Goal: Task Accomplishment & Management: Manage account settings

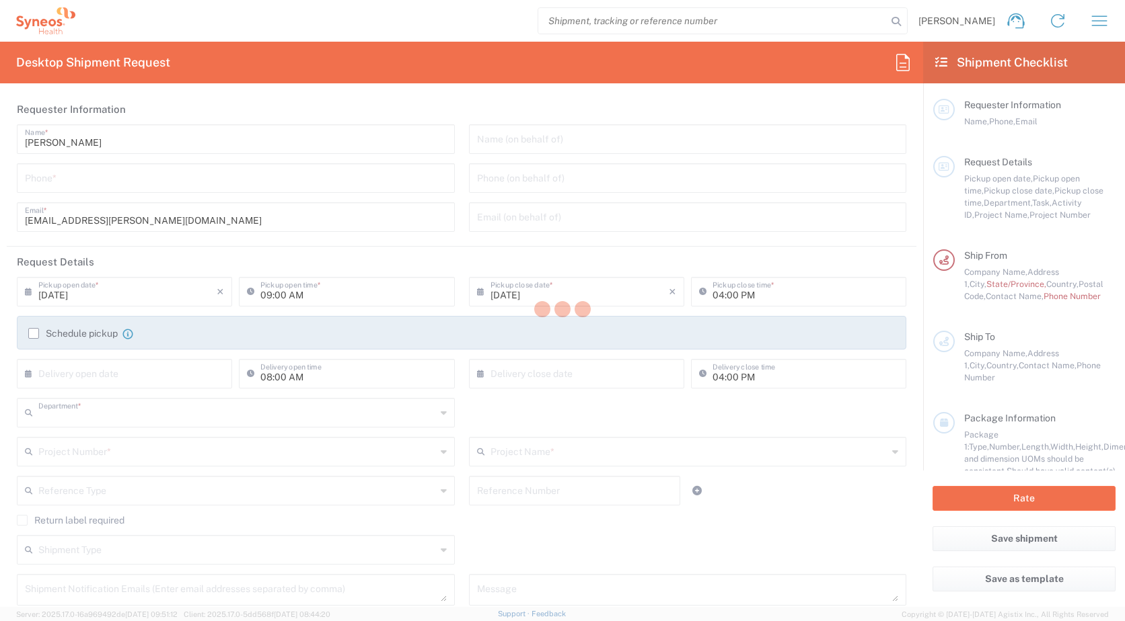
type input "3229"
type input "[GEOGRAPHIC_DATA]"
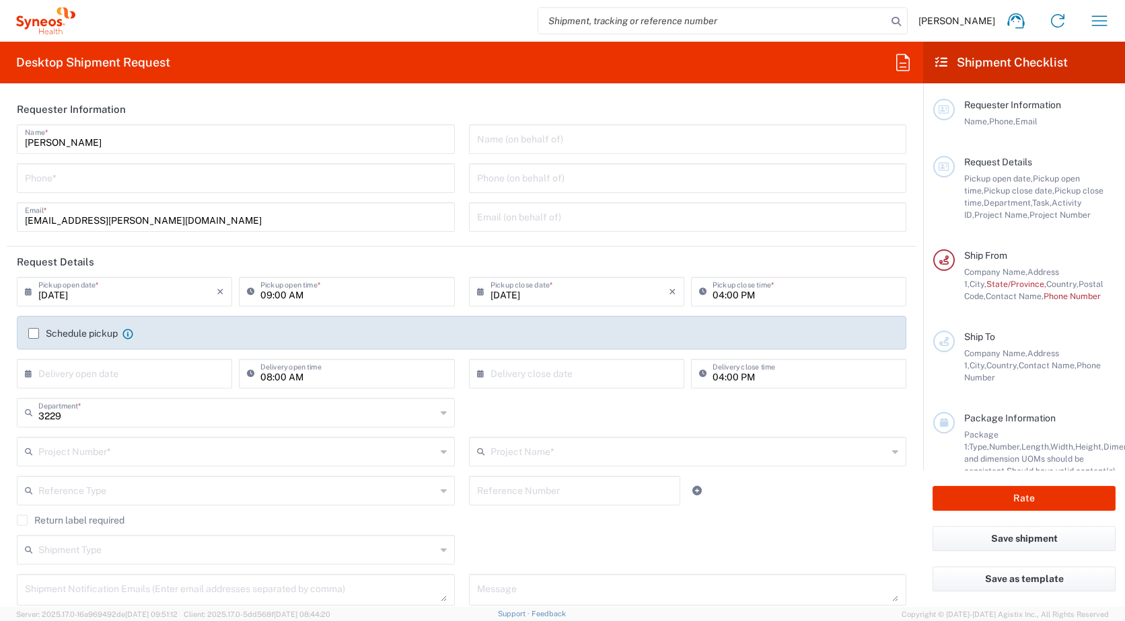
type input "IVH Mexico SA de CV"
click at [942, 64] on icon at bounding box center [941, 62] width 12 height 12
click at [974, 60] on h2 "Shipment Checklist" at bounding box center [1001, 62] width 132 height 16
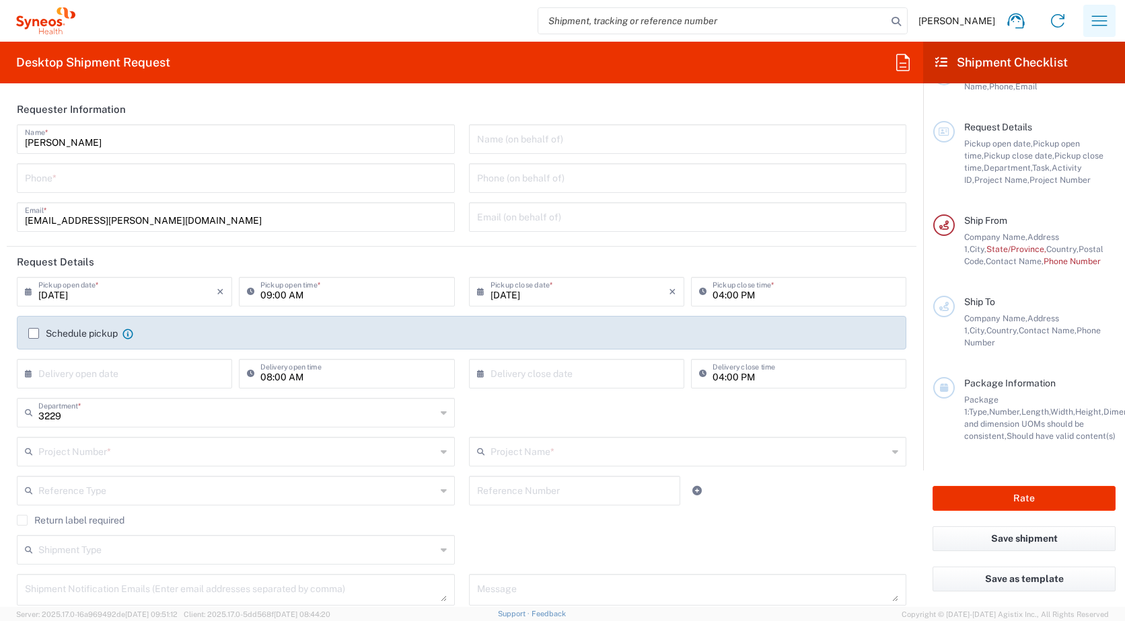
click at [1098, 28] on icon "button" at bounding box center [1099, 21] width 22 height 22
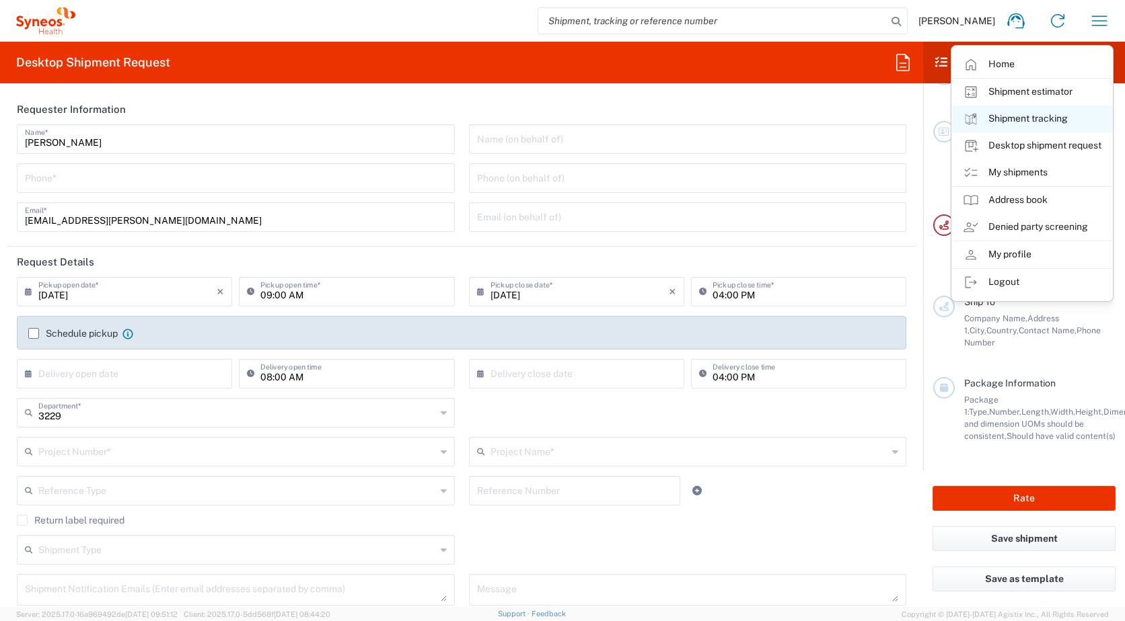
click at [1025, 117] on link "Shipment tracking" at bounding box center [1032, 119] width 160 height 27
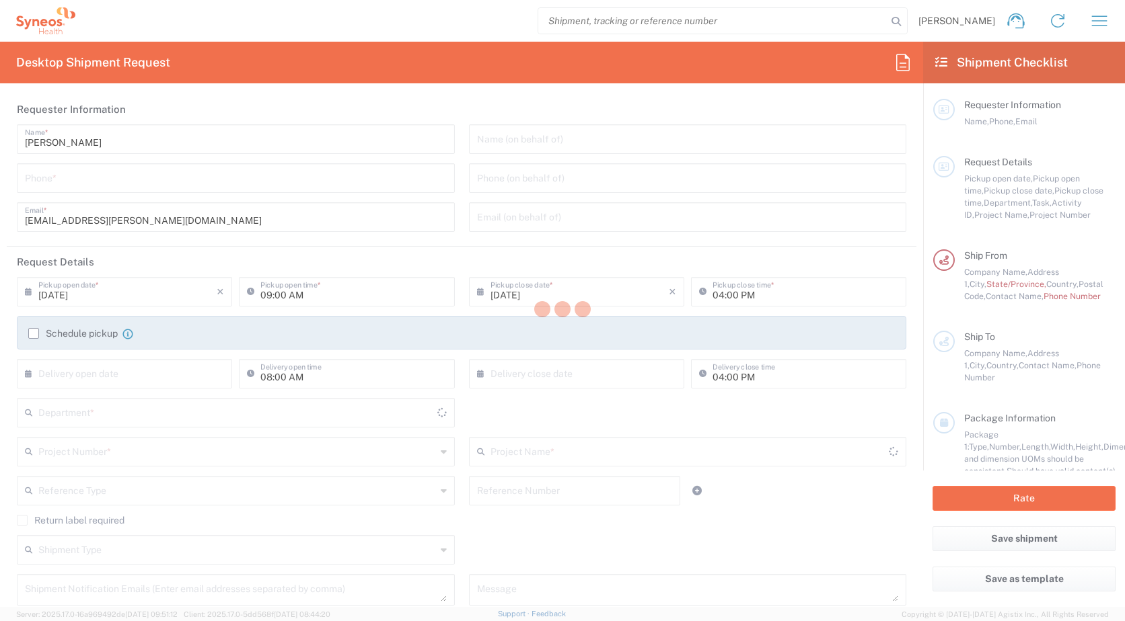
type input "3229"
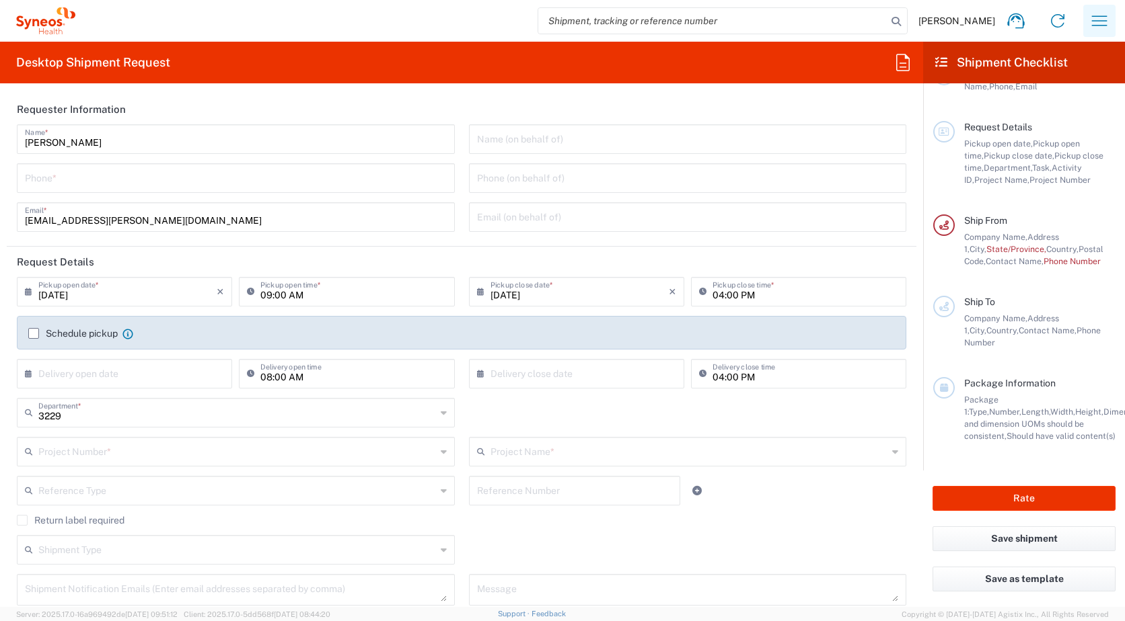
click at [1101, 20] on icon "button" at bounding box center [1099, 21] width 22 height 22
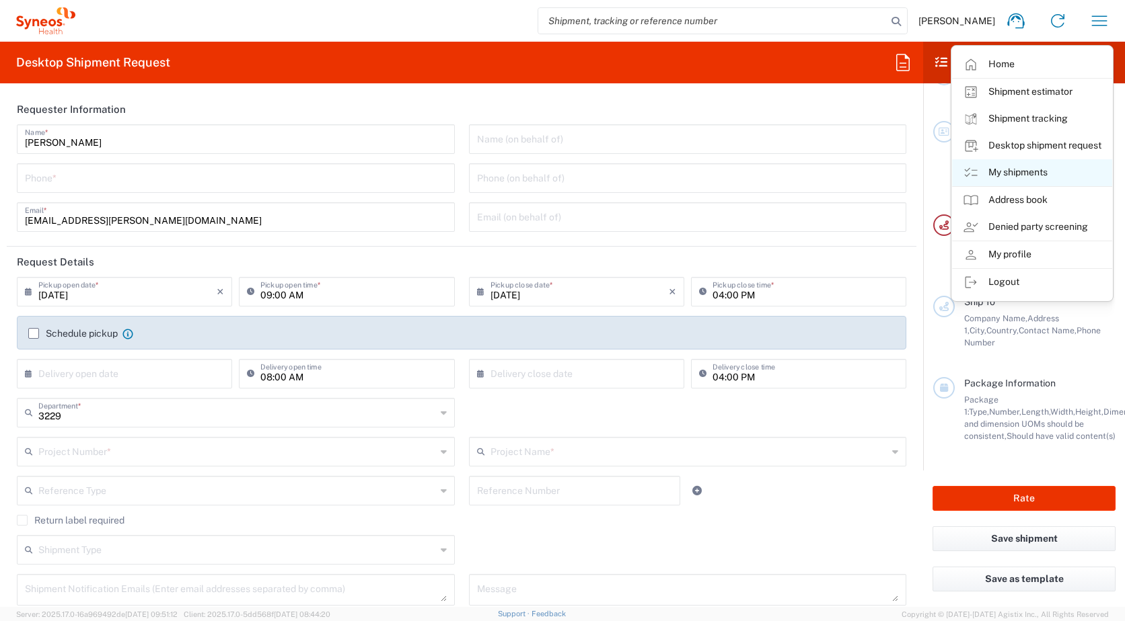
click at [1031, 173] on link "My shipments" at bounding box center [1032, 172] width 160 height 27
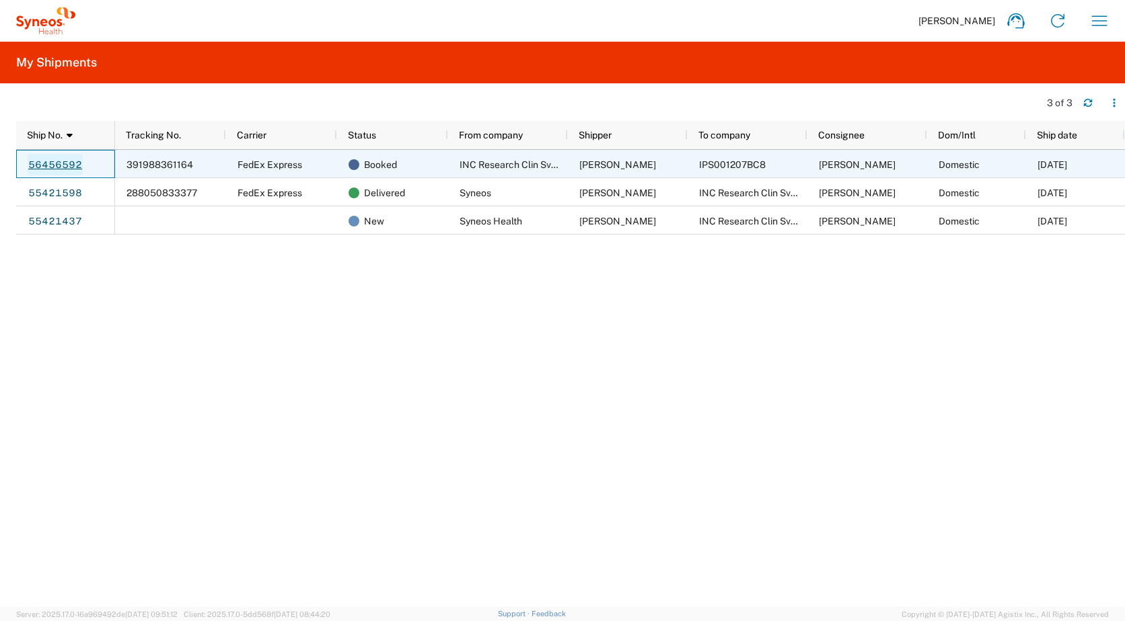
click at [61, 164] on link "56456592" at bounding box center [55, 165] width 55 height 22
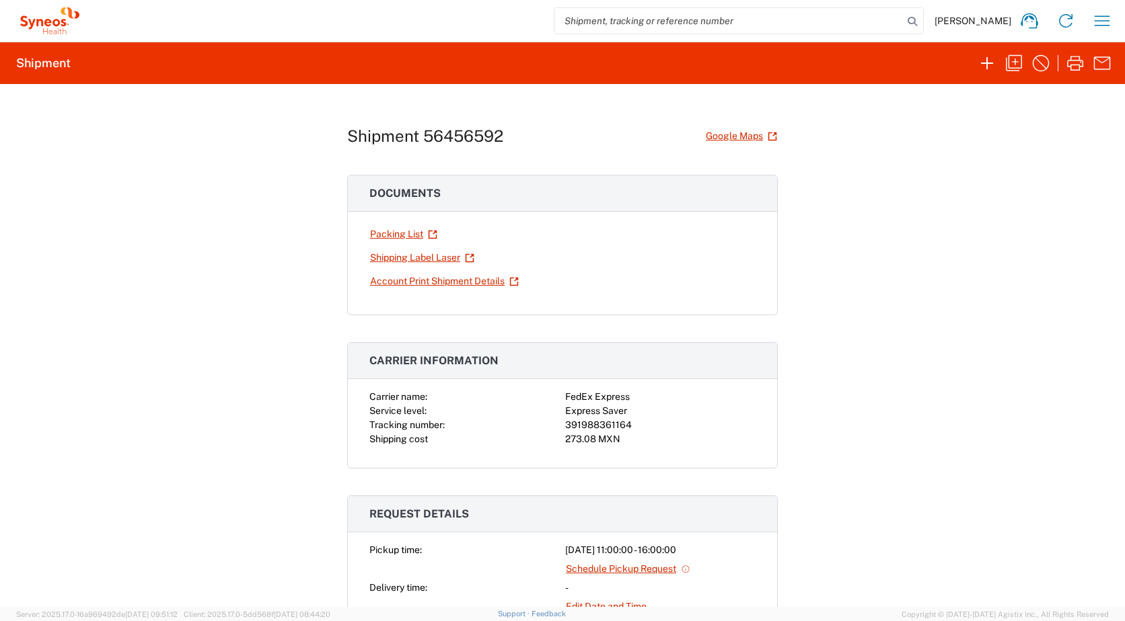
scroll to position [202, 0]
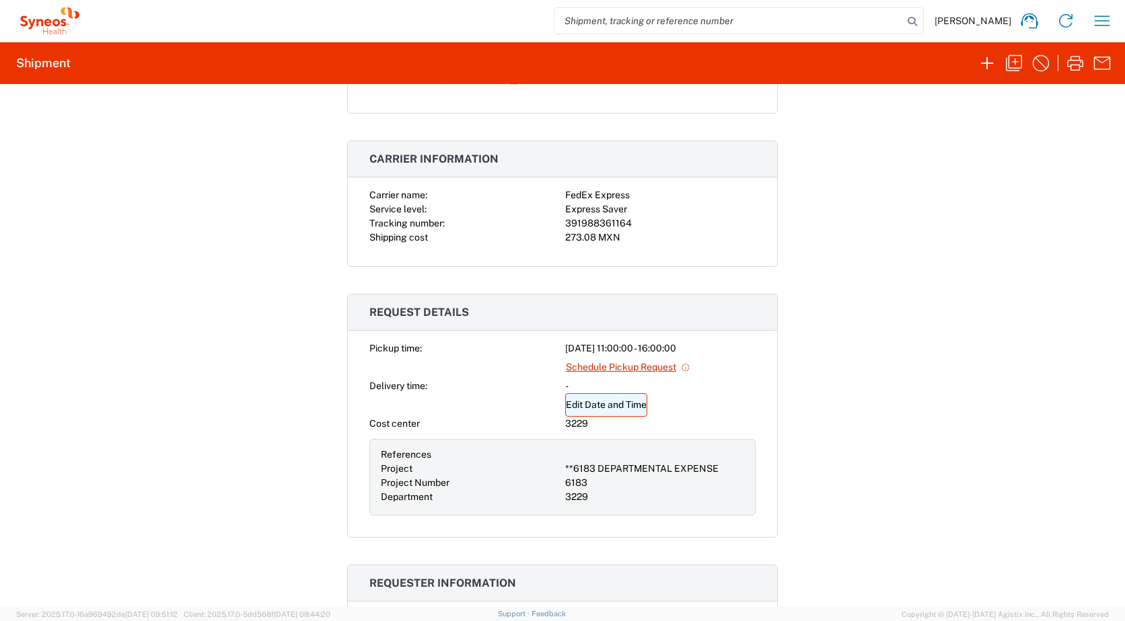
click at [620, 409] on link "Edit Date and Time" at bounding box center [606, 405] width 82 height 24
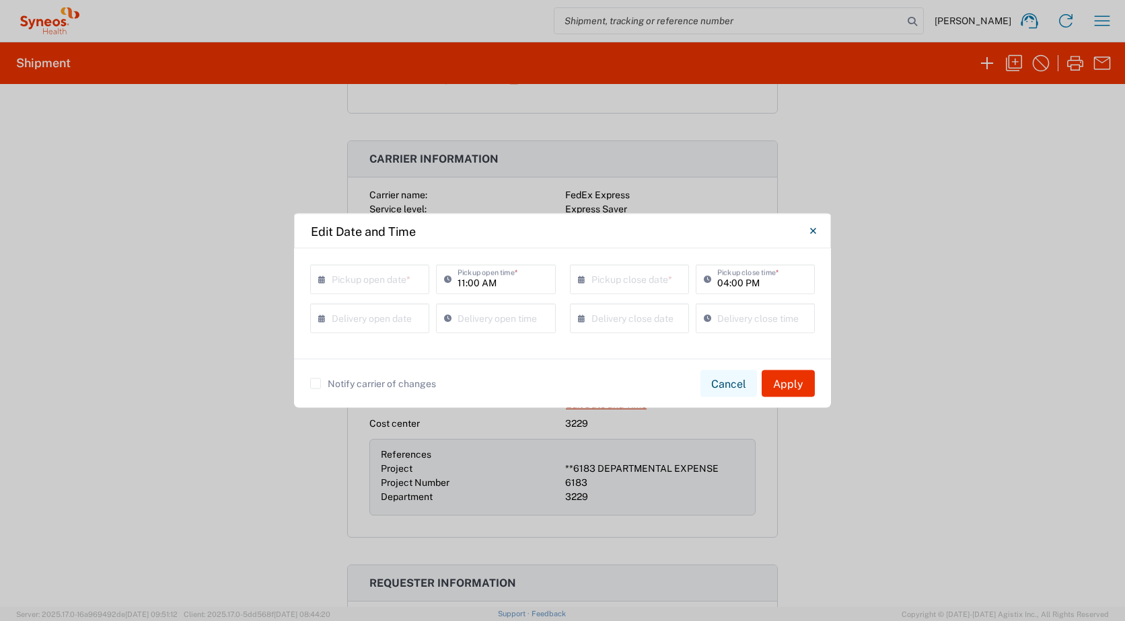
click at [728, 382] on button "Cancel" at bounding box center [728, 384] width 56 height 27
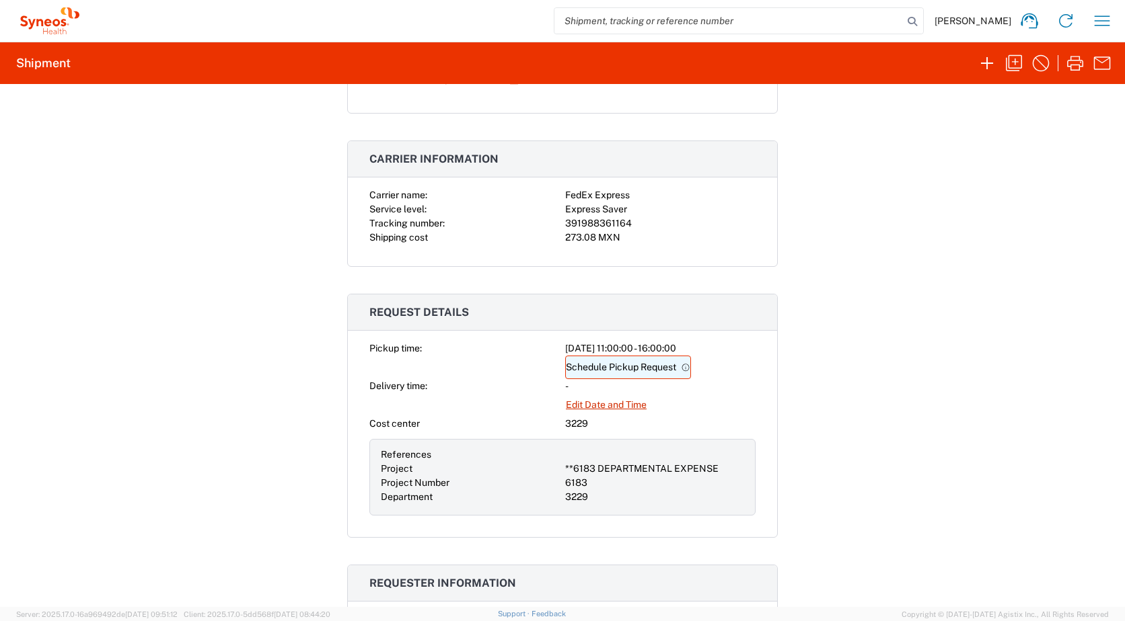
click at [632, 369] on link "Schedule Pickup Request" at bounding box center [628, 368] width 126 height 24
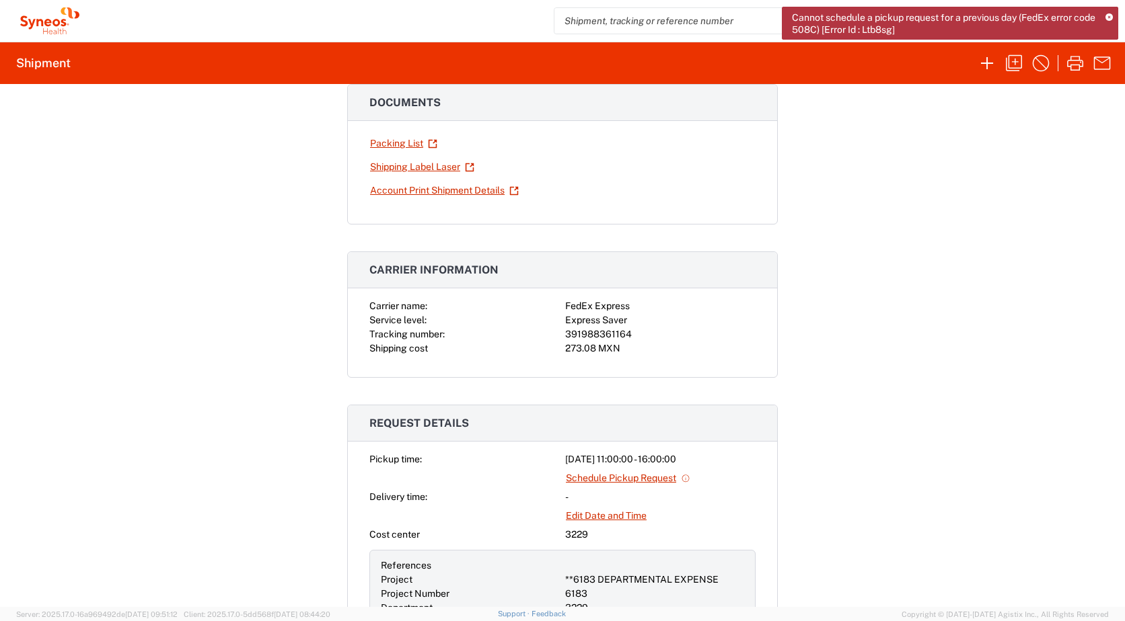
scroll to position [0, 0]
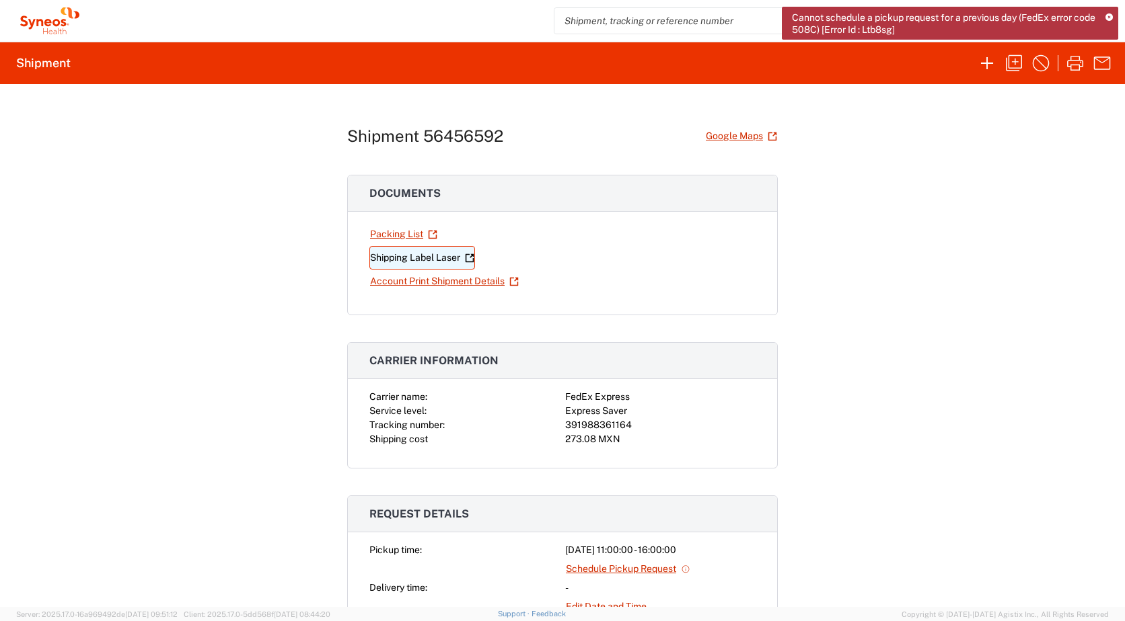
click at [421, 258] on link "Shipping Label Laser" at bounding box center [422, 258] width 106 height 24
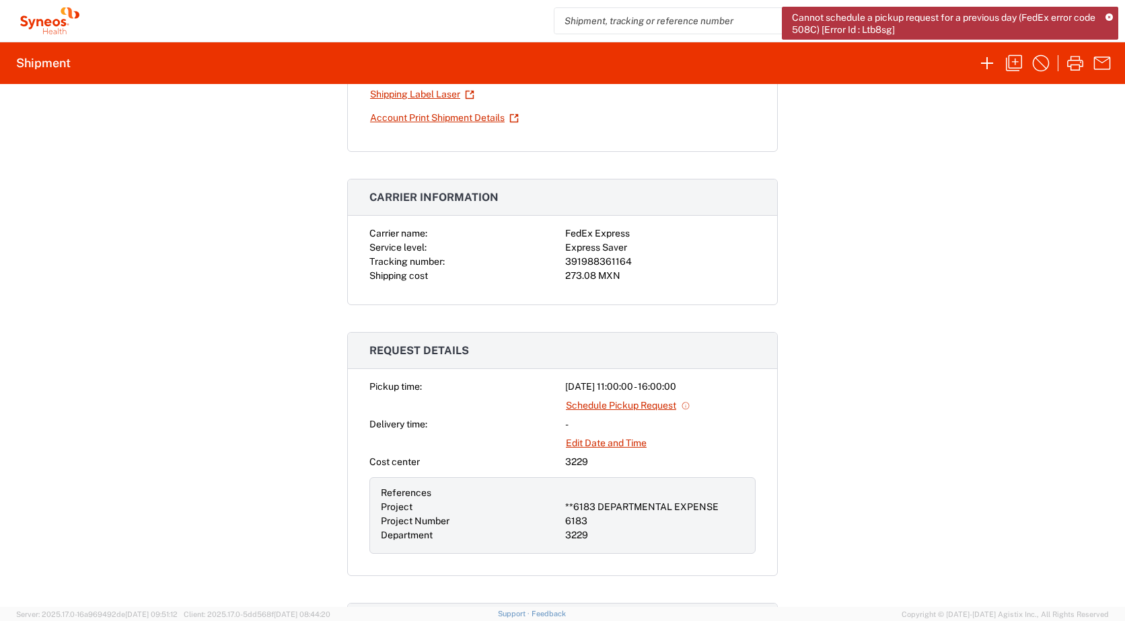
scroll to position [202, 0]
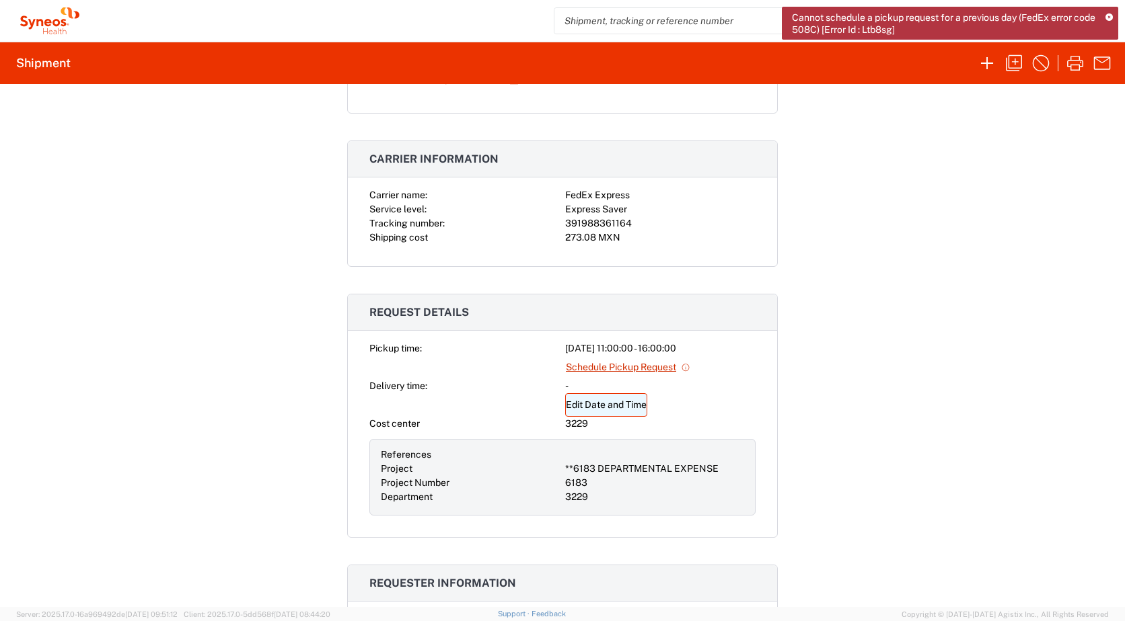
click at [603, 409] on link "Edit Date and Time" at bounding box center [606, 405] width 82 height 24
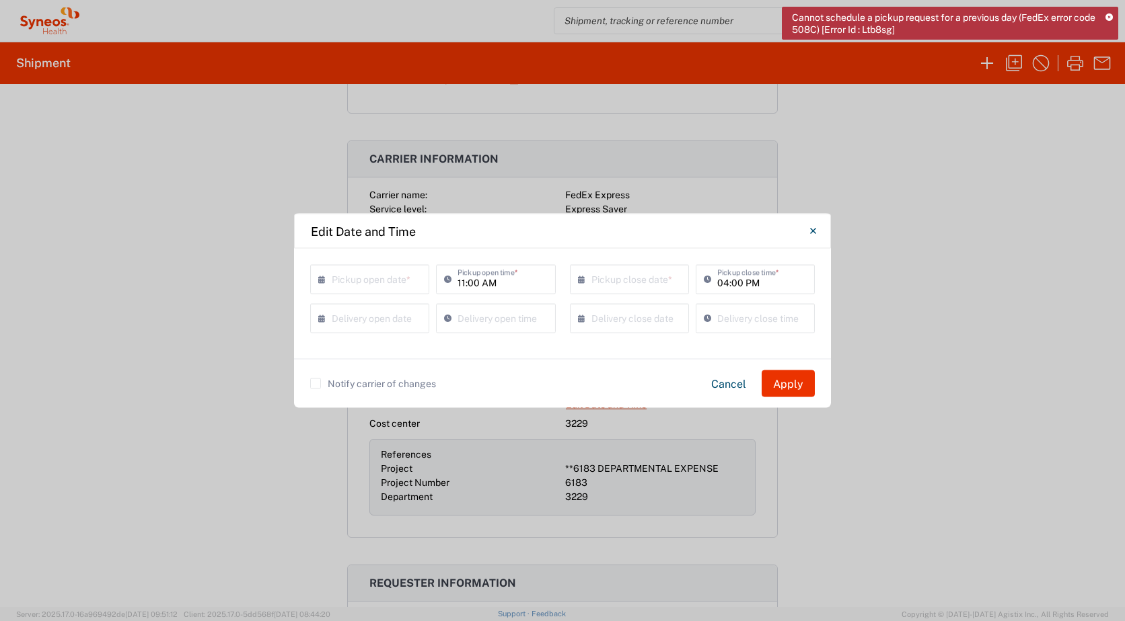
click at [324, 278] on icon at bounding box center [324, 280] width 13 height 22
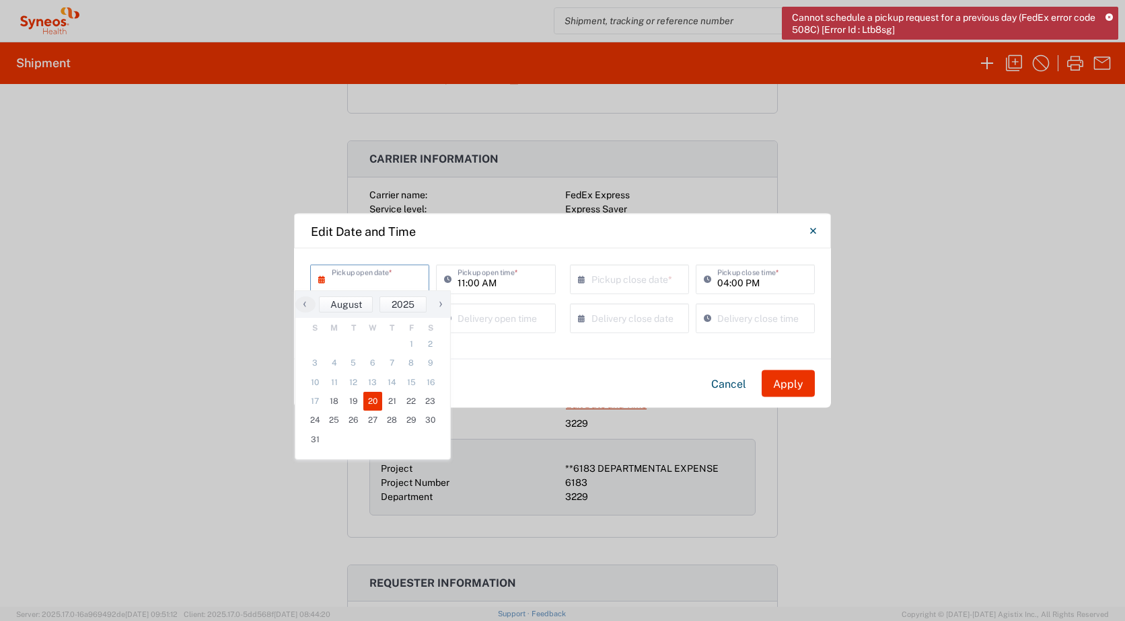
click at [372, 402] on span "20" at bounding box center [373, 401] width 20 height 19
type input "[DATE]"
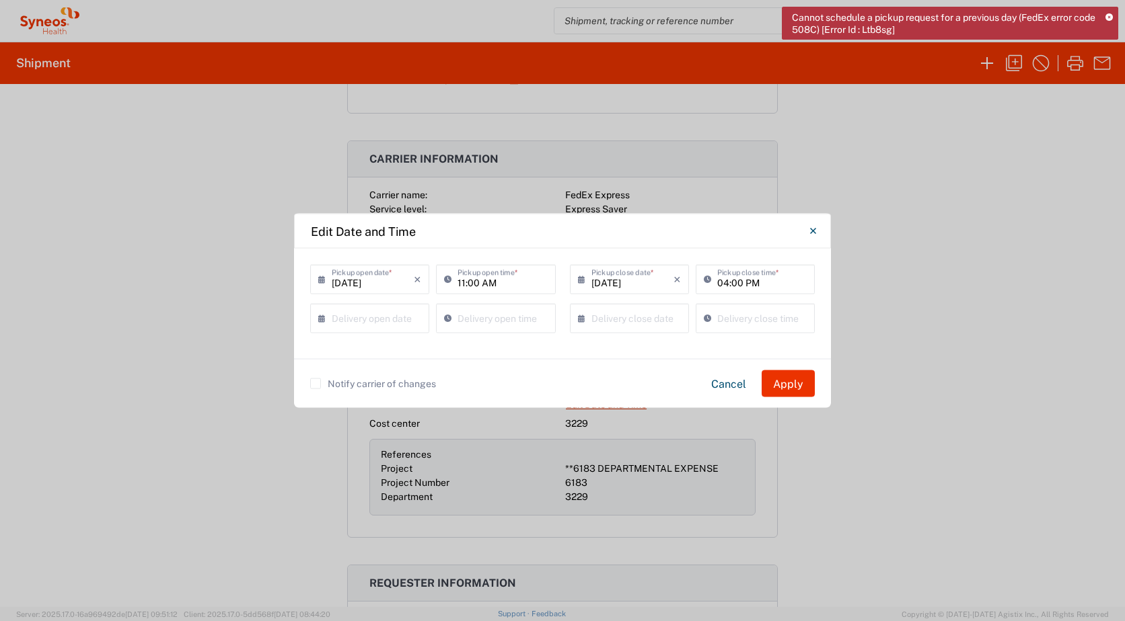
click at [724, 284] on input "04:00 PM" at bounding box center [761, 279] width 89 height 24
click at [706, 280] on icon at bounding box center [709, 280] width 13 height 22
click at [784, 383] on button "Apply" at bounding box center [787, 384] width 53 height 27
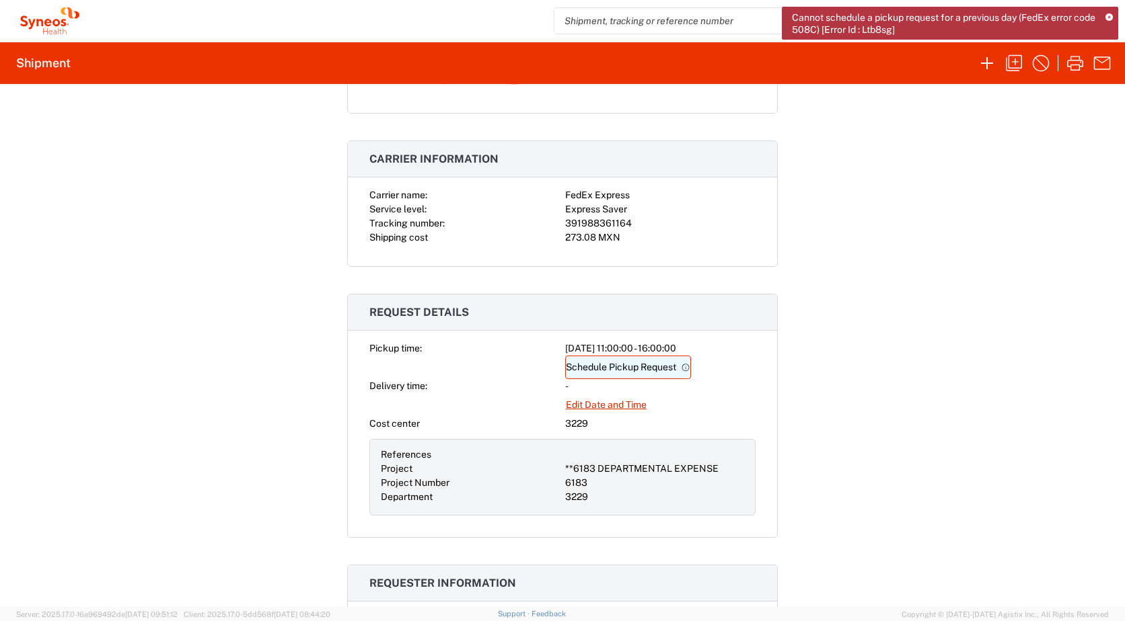
click at [627, 373] on link "Schedule Pickup Request" at bounding box center [628, 368] width 126 height 24
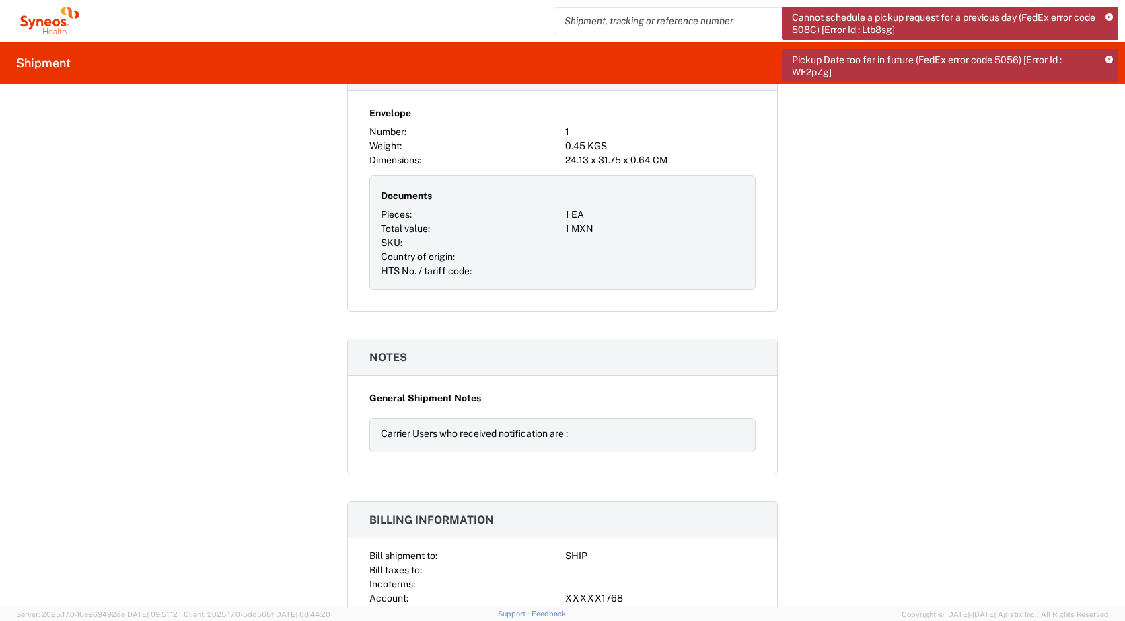
scroll to position [1144, 0]
